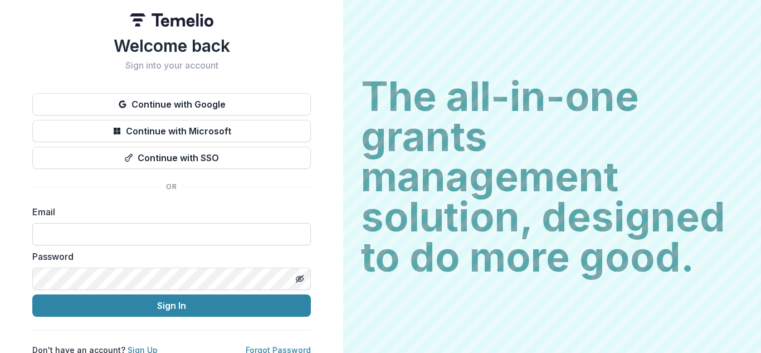
click at [119, 238] on input at bounding box center [171, 234] width 279 height 22
type input "**********"
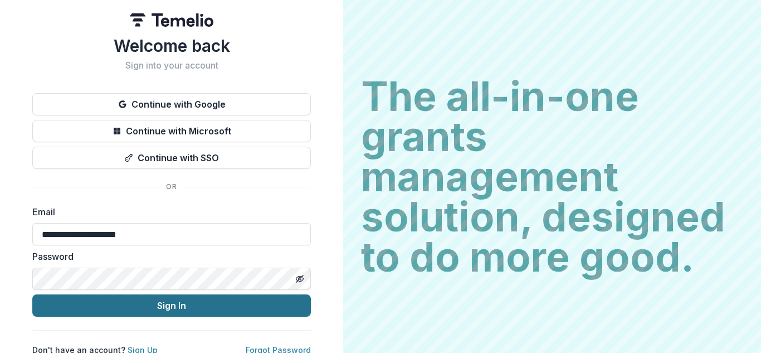
click at [164, 303] on button "Sign In" at bounding box center [171, 305] width 279 height 22
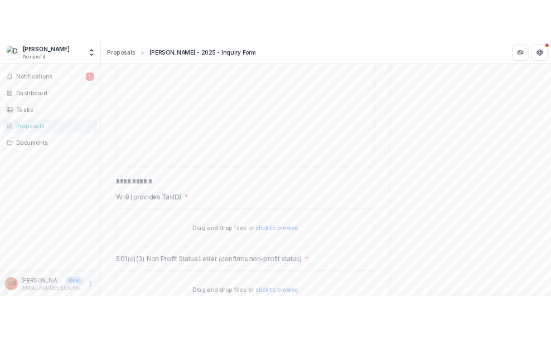
scroll to position [5223, 0]
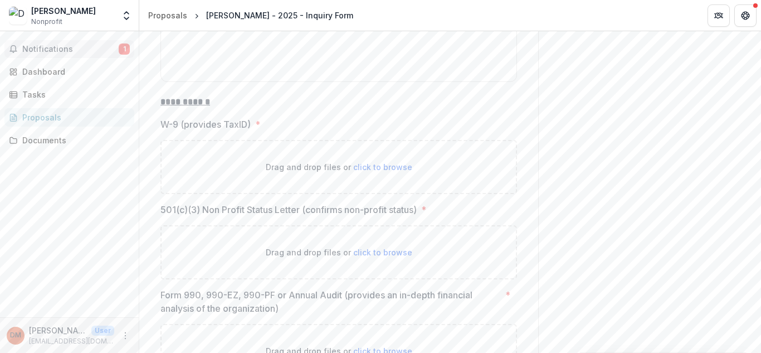
click at [77, 46] on span "Notifications" at bounding box center [70, 49] width 96 height 9
click at [67, 180] on div "Notifications 1 Unread 1 Archived FM Francisca Mendoza changed Dorothy Mbambu -…" at bounding box center [69, 174] width 139 height 286
